Goal: Information Seeking & Learning: Learn about a topic

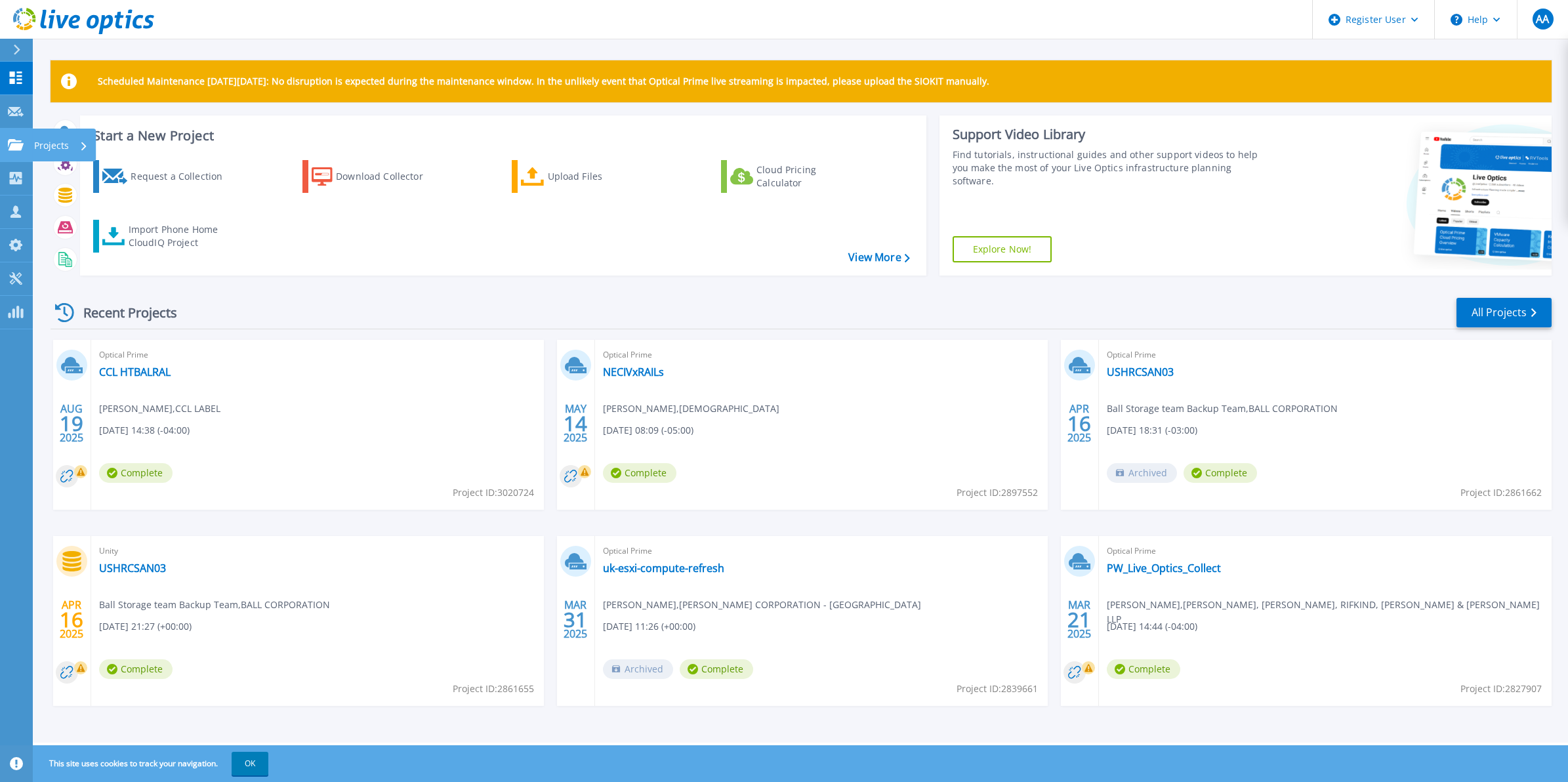
click at [10, 155] on link "Projects Projects" at bounding box center [16, 145] width 33 height 33
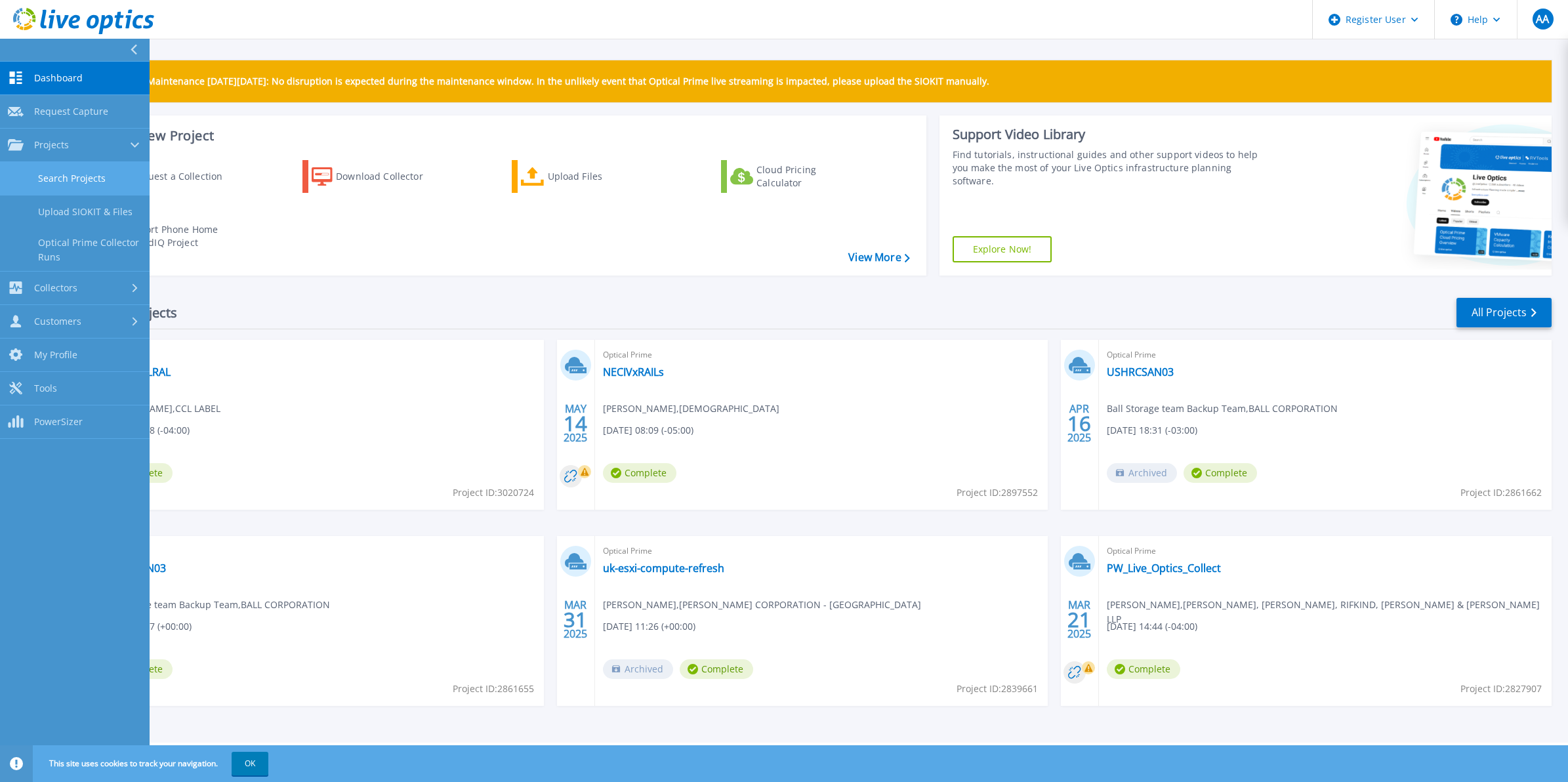
click at [76, 174] on link "Search Projects" at bounding box center [75, 178] width 150 height 33
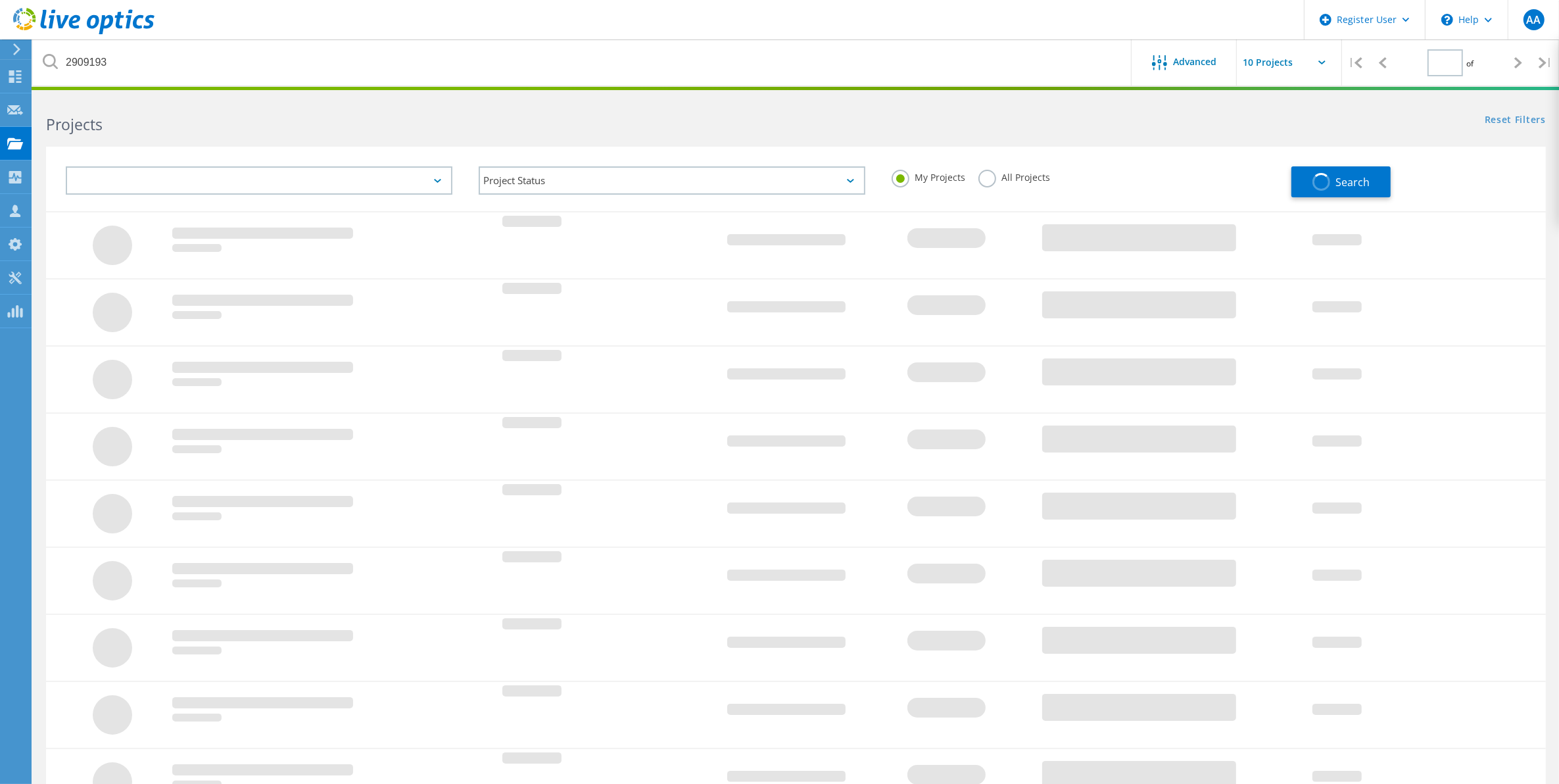
type input "1"
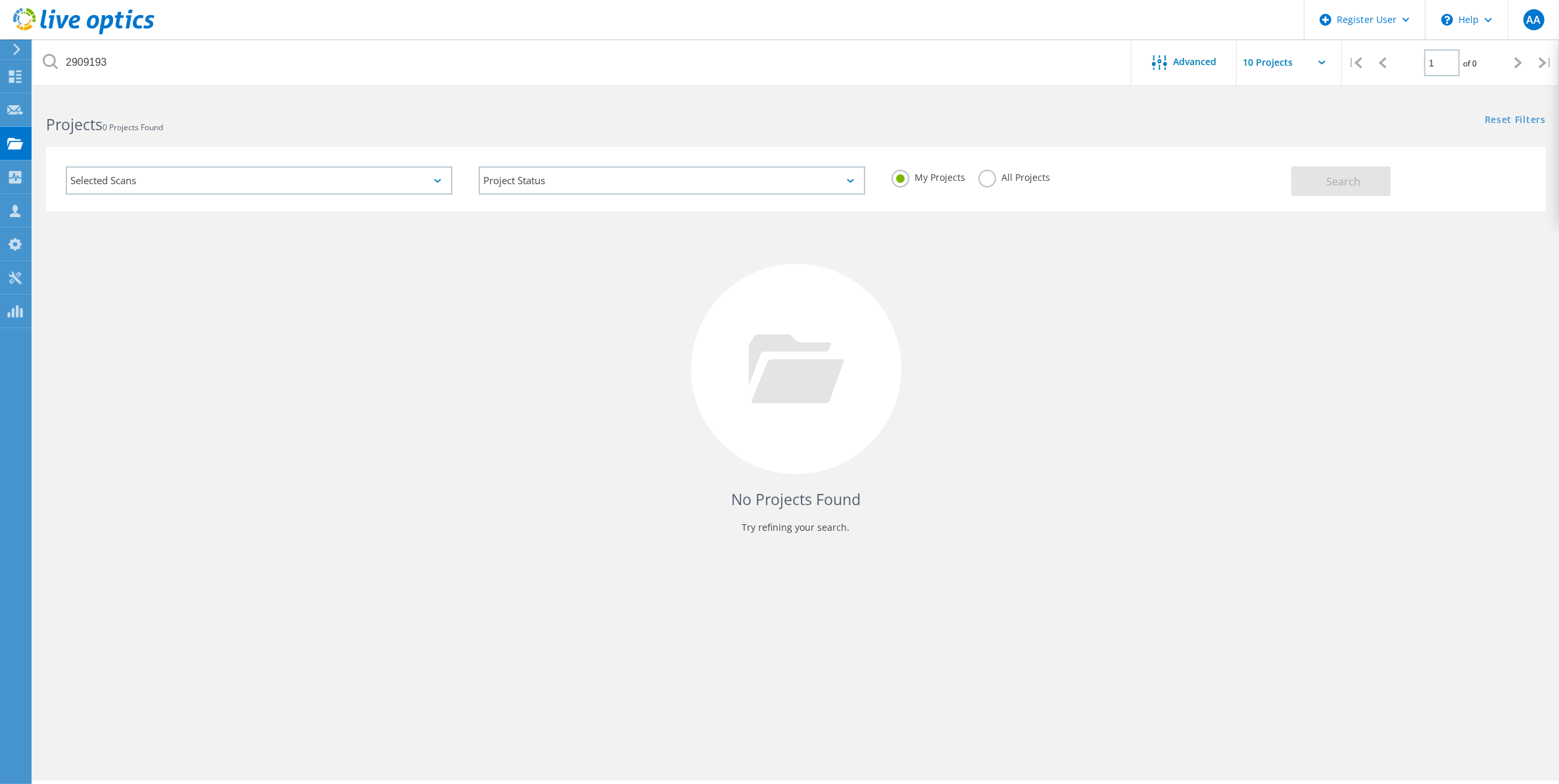
click at [1007, 176] on label "All Projects" at bounding box center [1014, 176] width 72 height 13
click at [0, 0] on input "All Projects" at bounding box center [0, 0] width 0 height 0
click at [1356, 182] on span "Search" at bounding box center [1345, 182] width 34 height 14
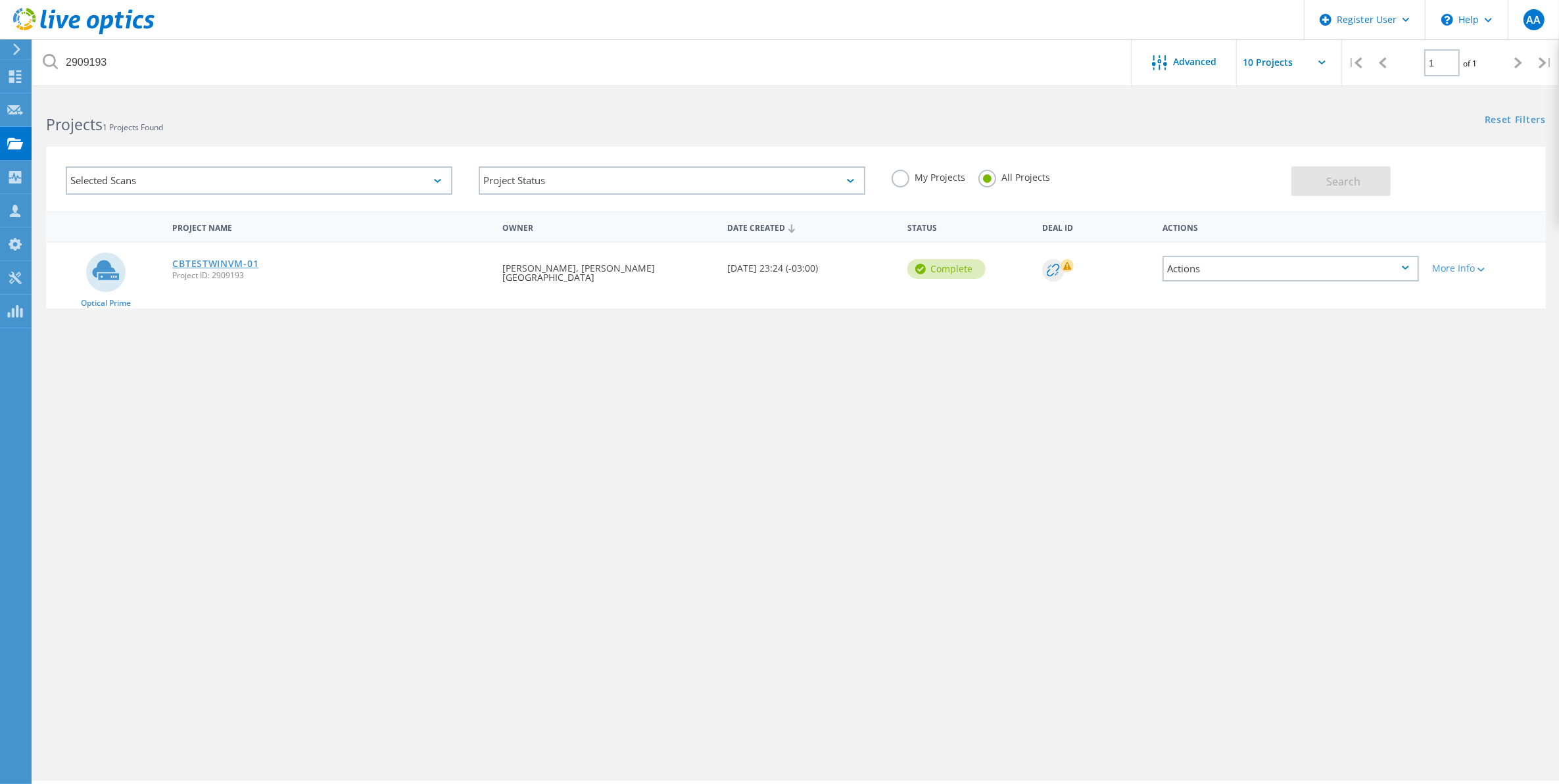
click at [228, 265] on link "CBTESTWINVM-01" at bounding box center [215, 264] width 86 height 9
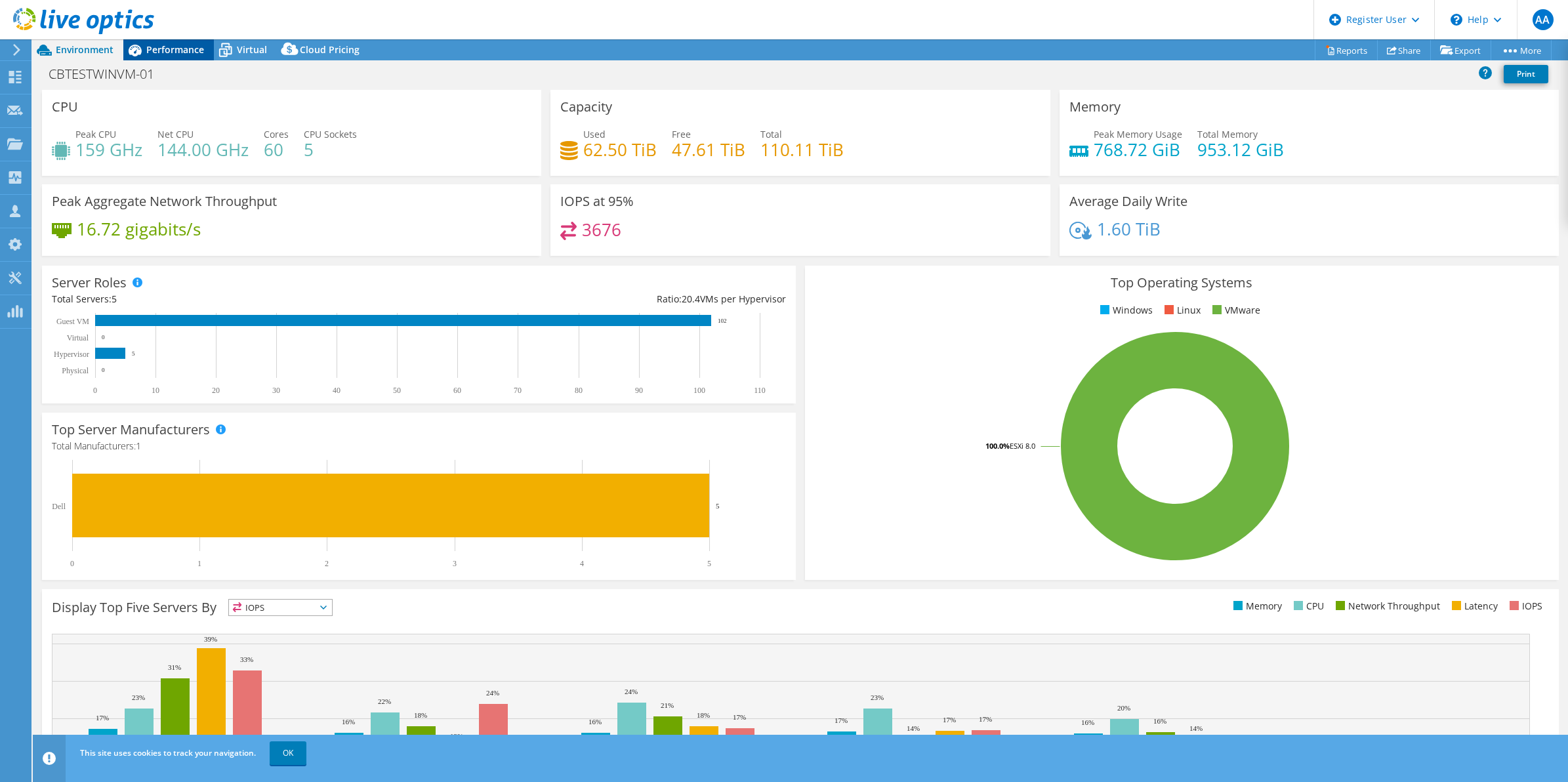
click at [172, 57] on div "Performance" at bounding box center [168, 49] width 91 height 21
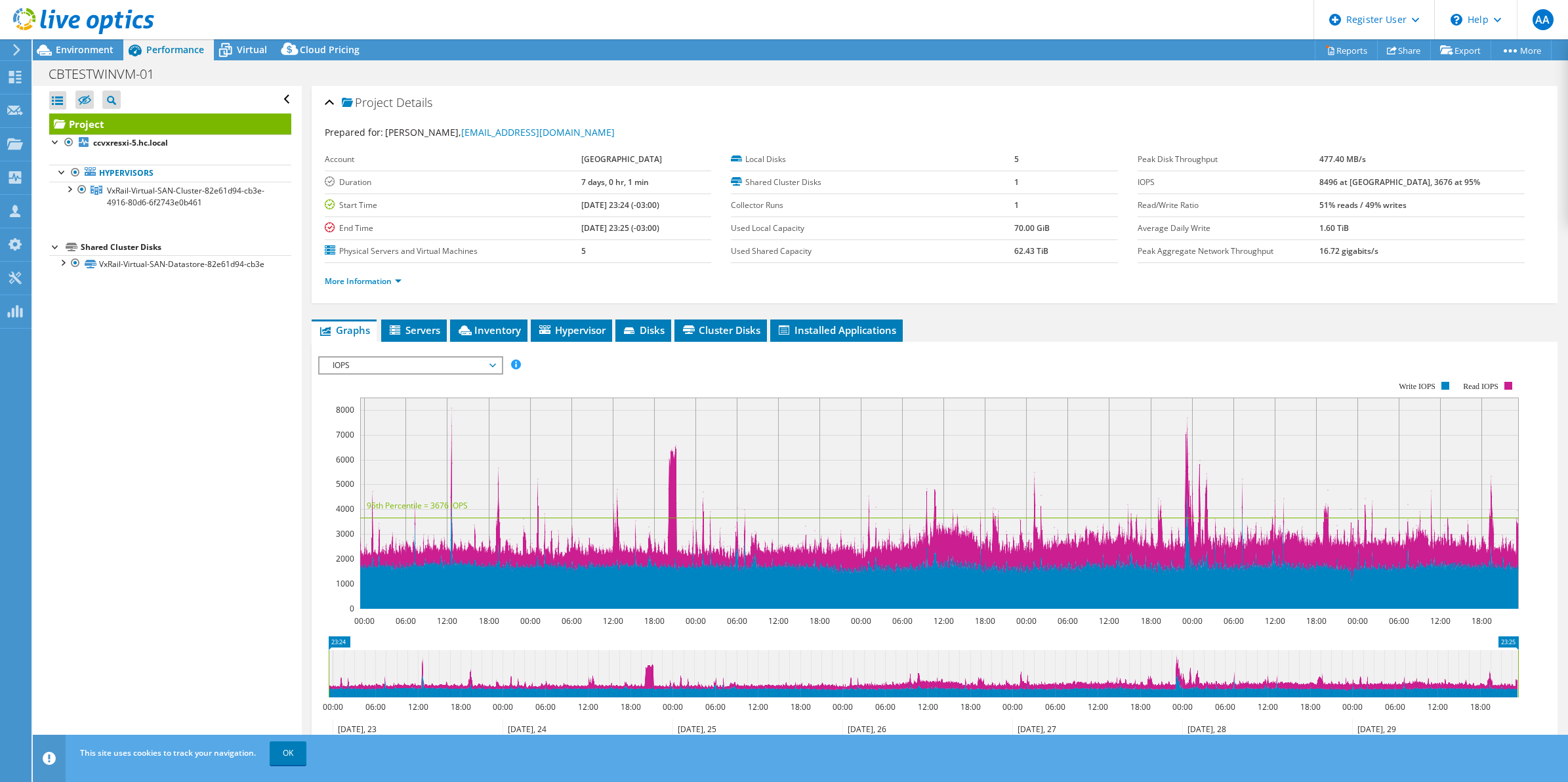
click at [154, 52] on span "Performance" at bounding box center [175, 49] width 57 height 13
click at [479, 369] on span "IOPS" at bounding box center [410, 365] width 169 height 16
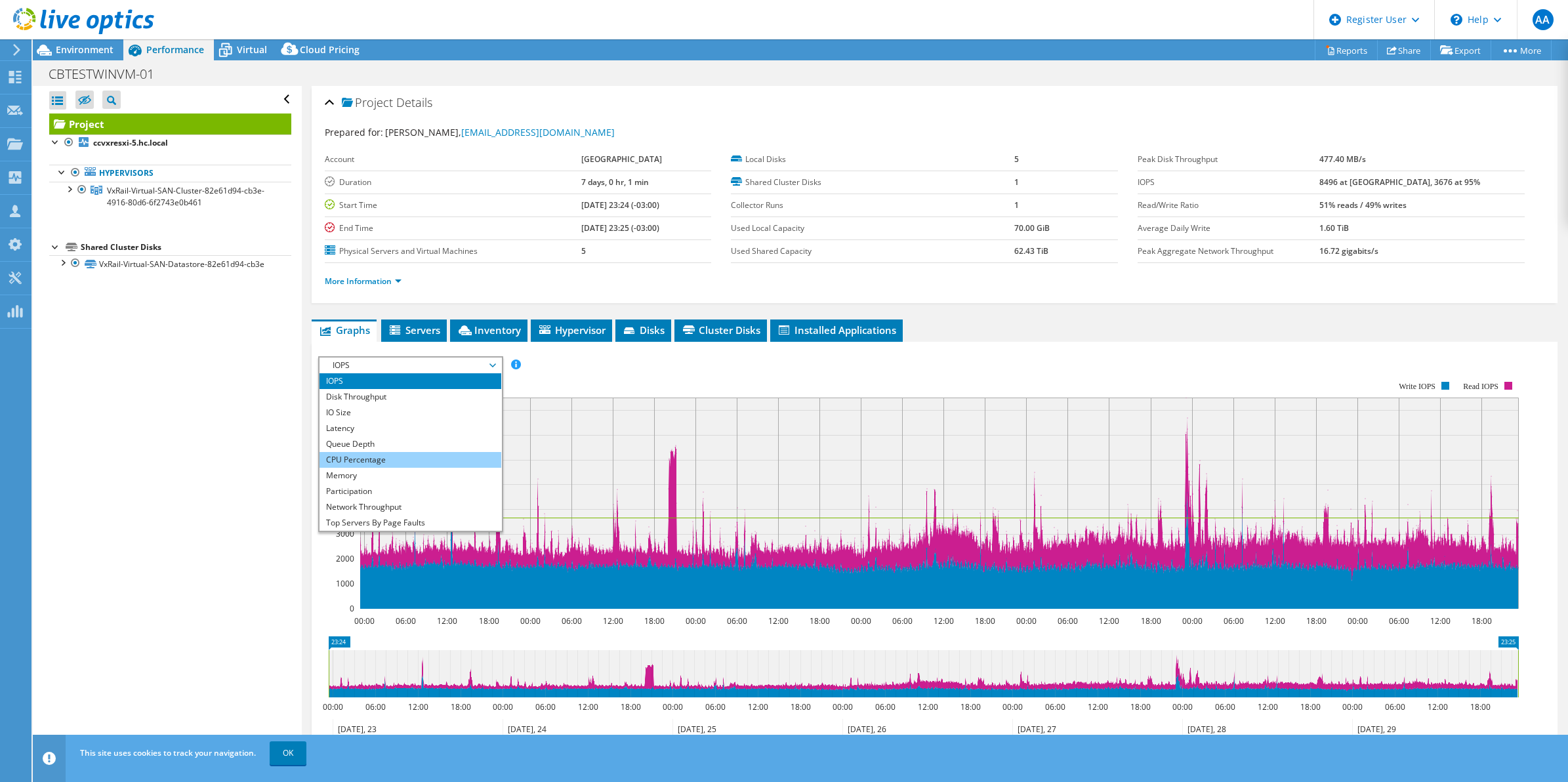
click at [397, 457] on li "CPU Percentage" at bounding box center [410, 460] width 181 height 16
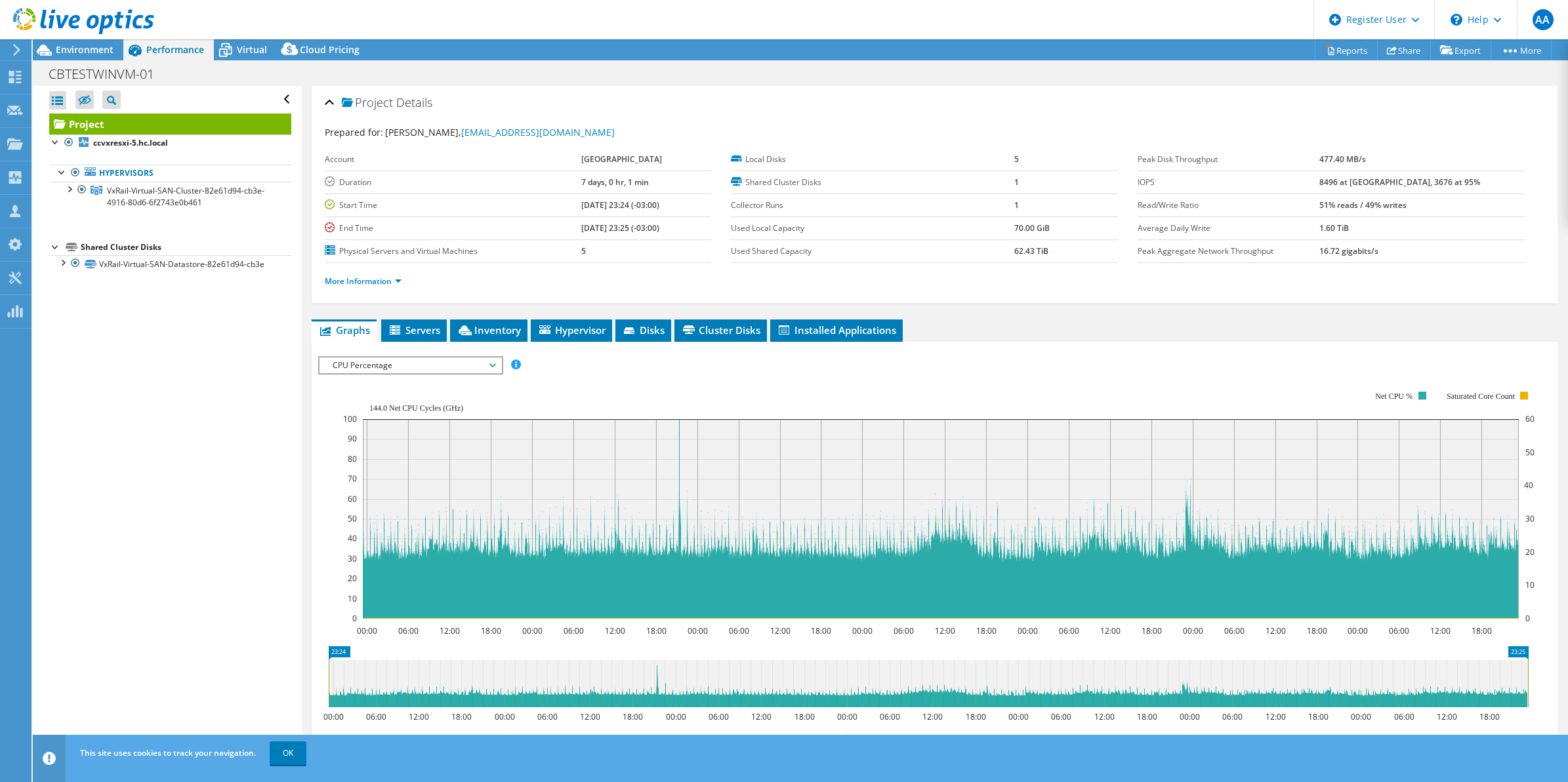
click at [488, 366] on span "CPU Percentage" at bounding box center [410, 365] width 169 height 16
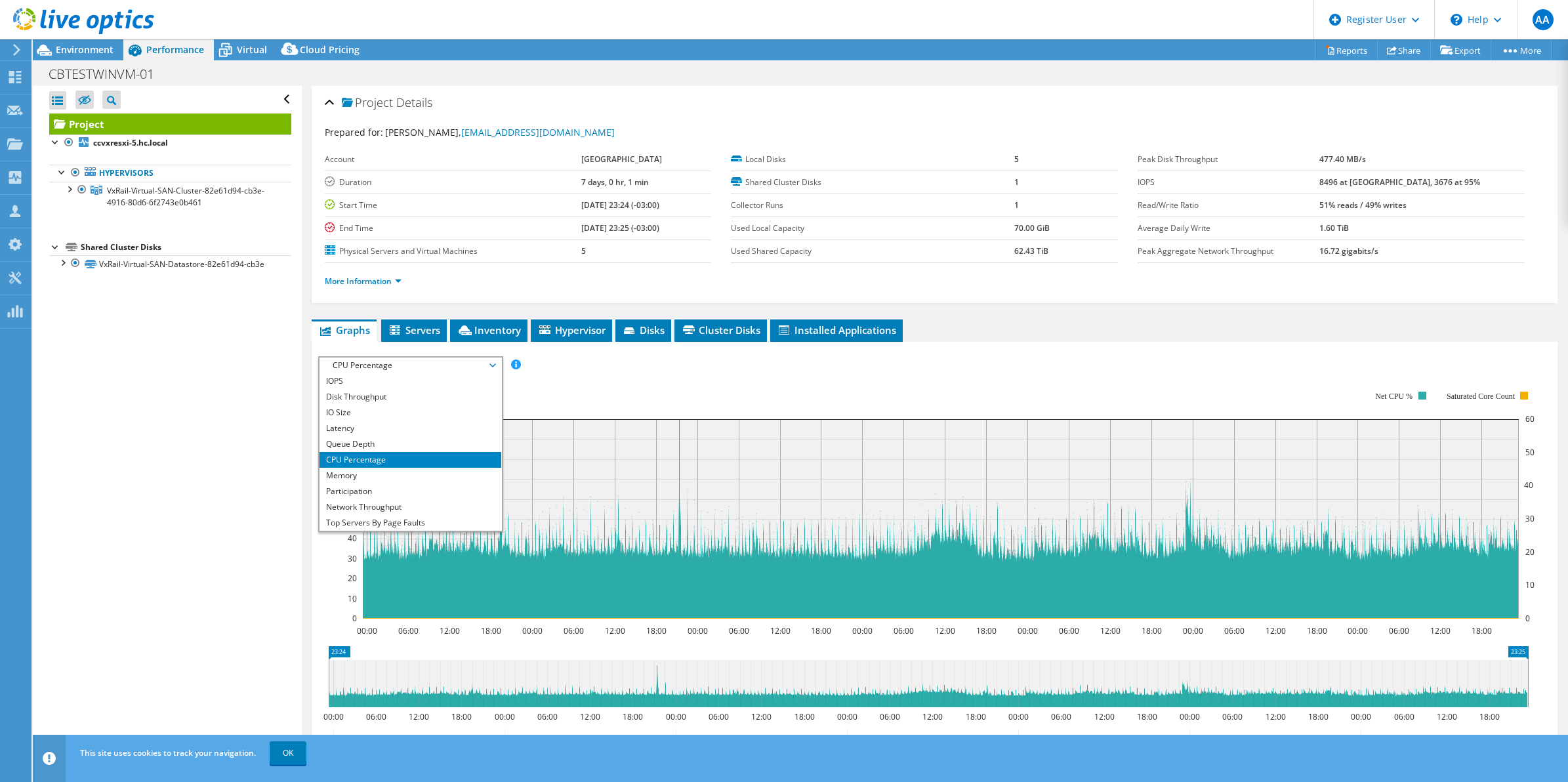
click at [591, 400] on rect at bounding box center [939, 505] width 1193 height 262
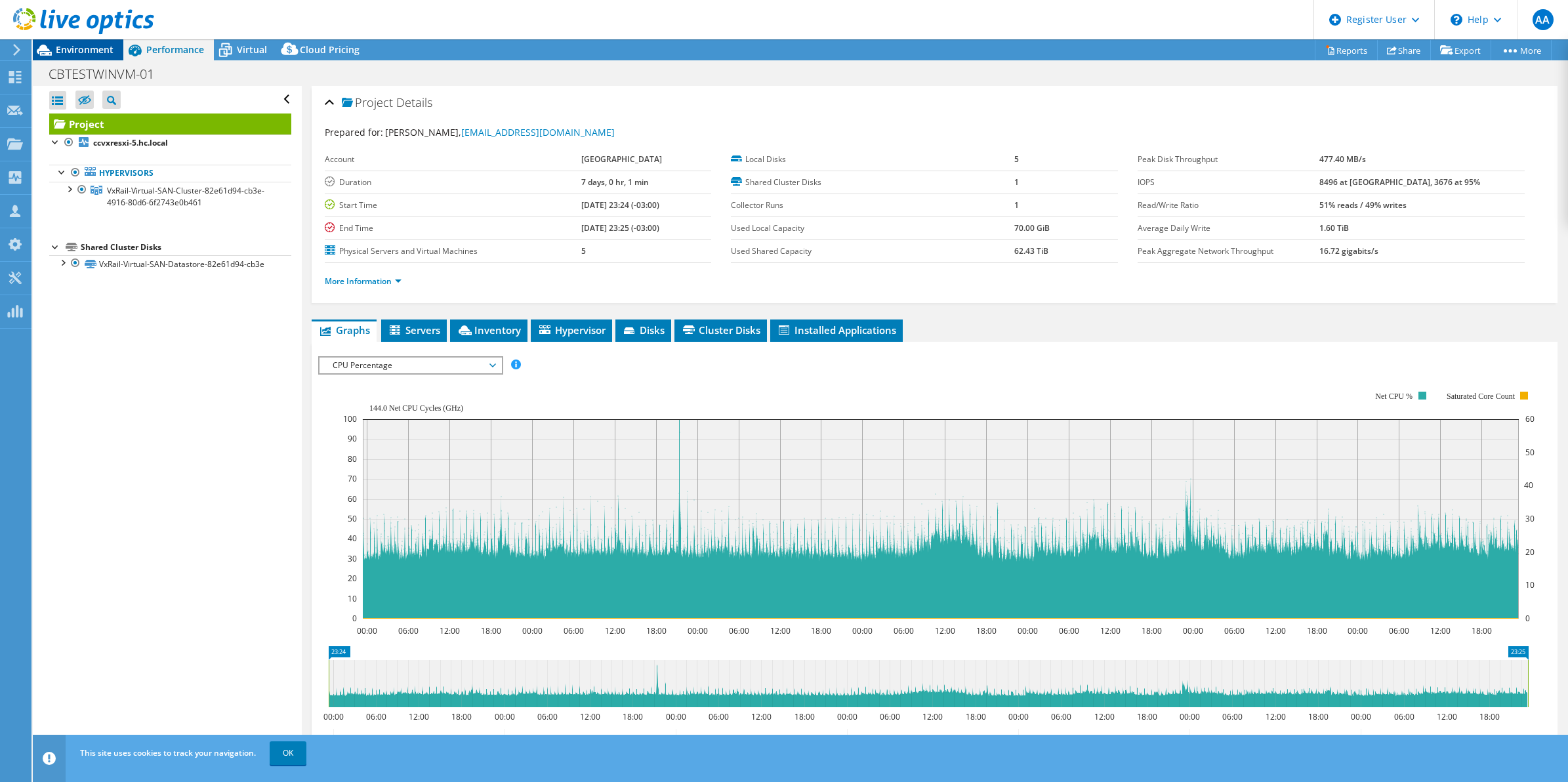
click at [81, 57] on div "Environment" at bounding box center [78, 49] width 91 height 21
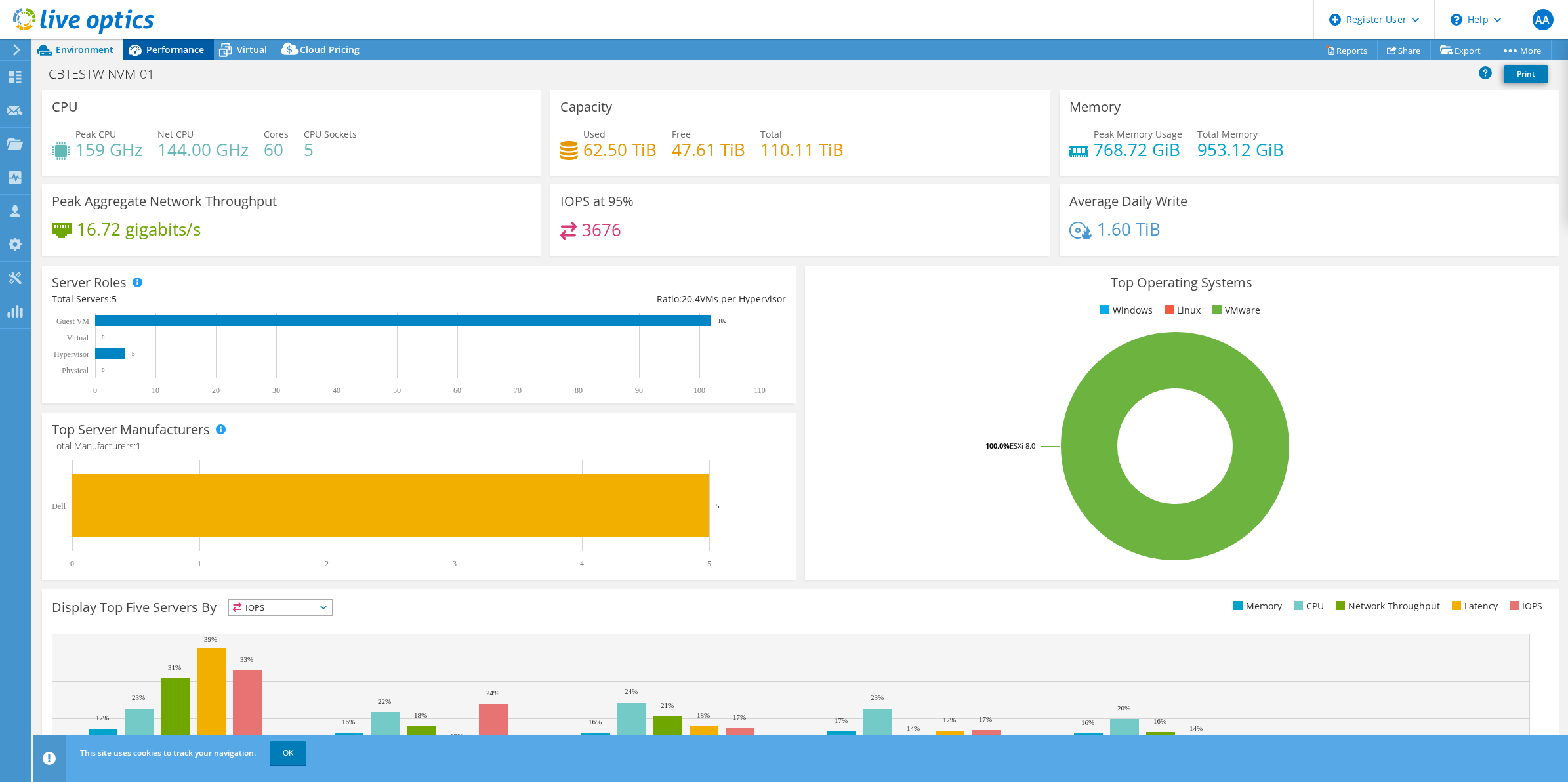
click at [175, 43] on span "Performance" at bounding box center [175, 49] width 57 height 13
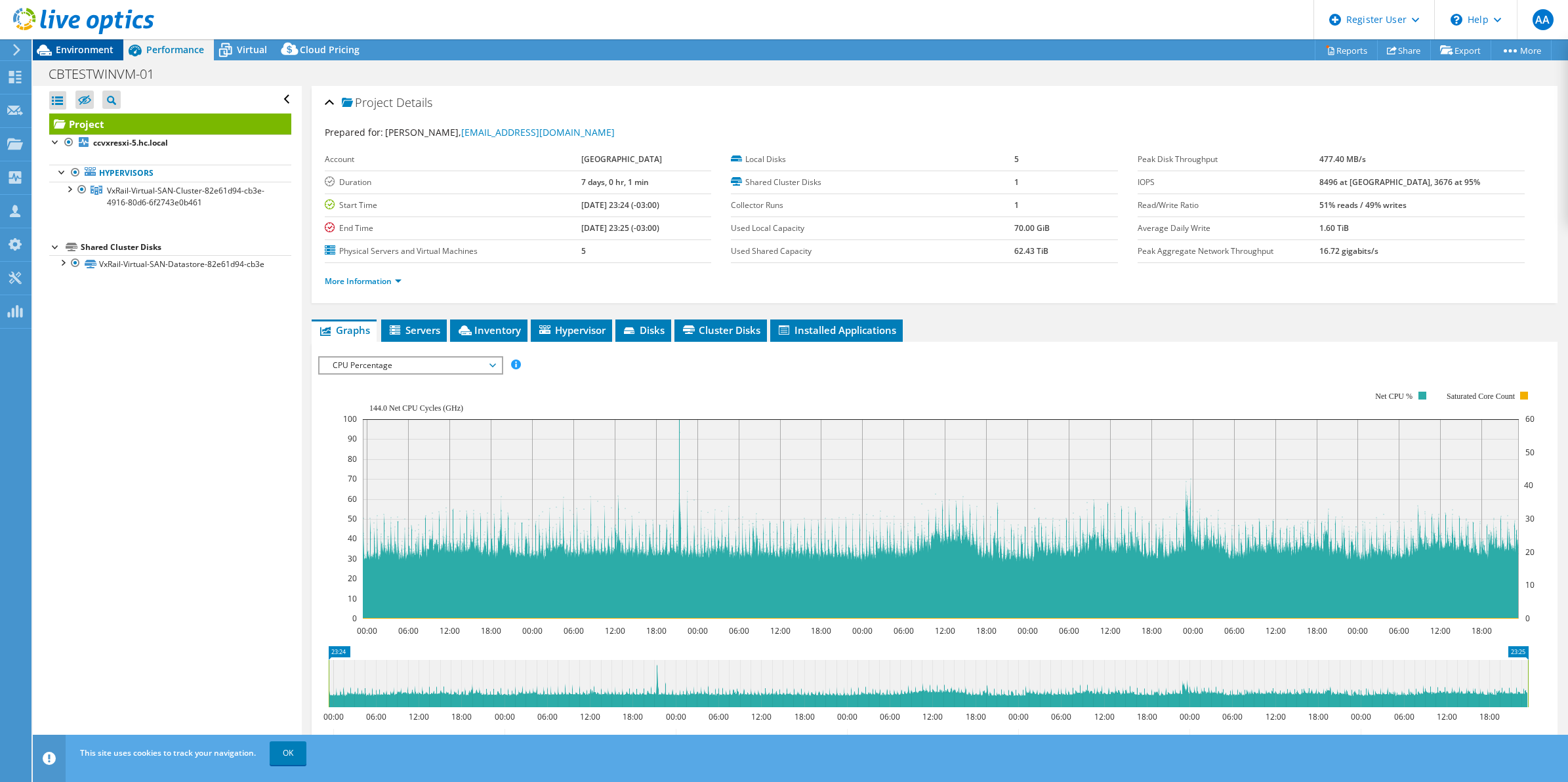
click at [79, 53] on span "Environment" at bounding box center [84, 49] width 57 height 13
